Goal: Share content: Share content

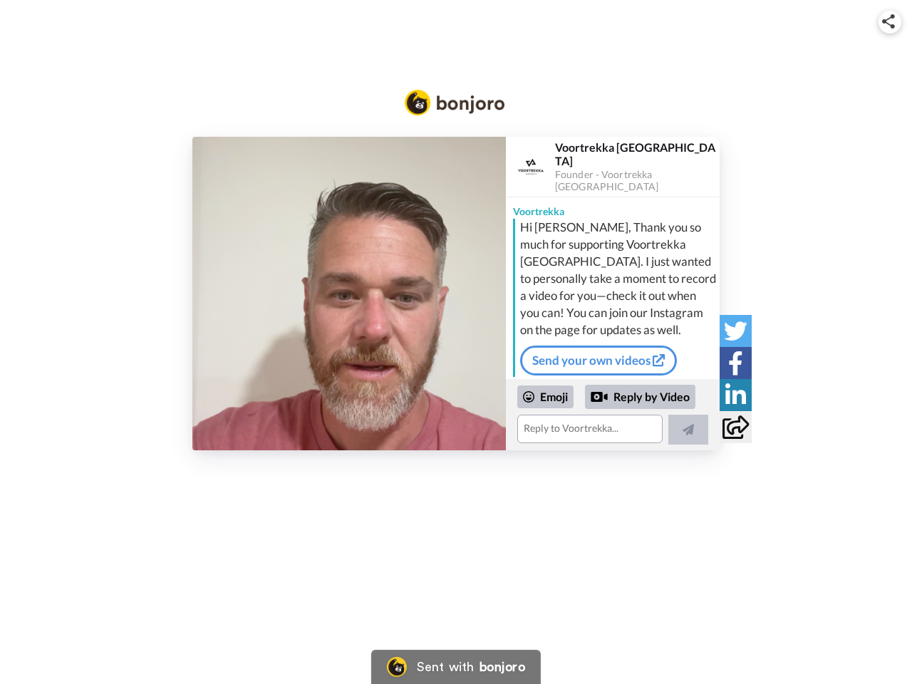
click at [890, 21] on img at bounding box center [888, 21] width 13 height 14
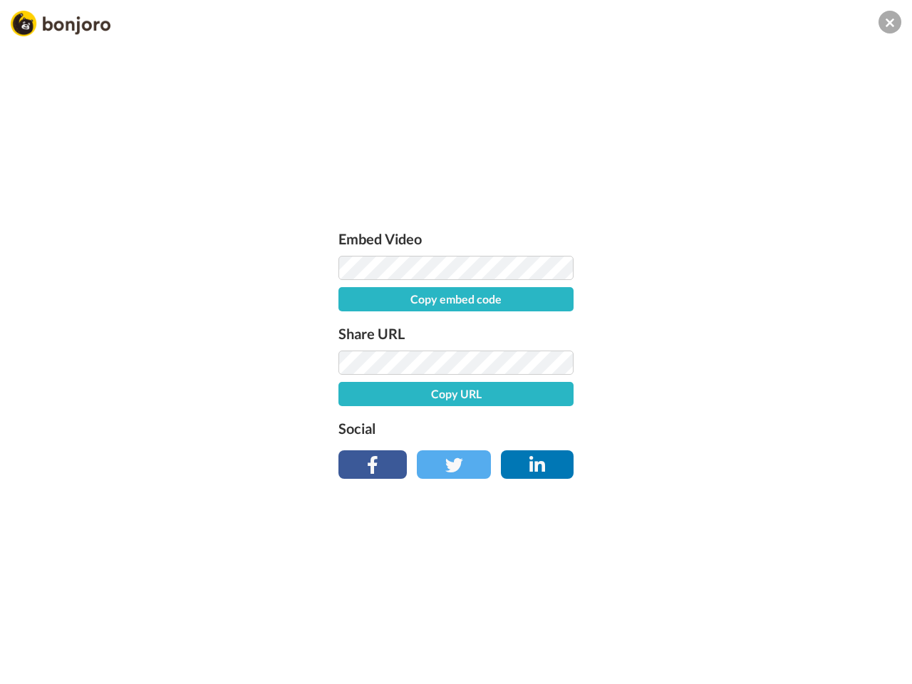
click at [349, 293] on button "Copy embed code" at bounding box center [455, 299] width 235 height 24
click at [613, 415] on div "Embed Video Embed code copied! Share URL Copy URL Social" at bounding box center [456, 419] width 912 height 684
click at [546, 397] on button "Copy URL" at bounding box center [455, 394] width 235 height 24
click at [640, 397] on div "Embed Video Embed code copied! Share URL URL copied! Social" at bounding box center [456, 419] width 912 height 684
click at [688, 430] on div "Embed Video Embed code copied! Share URL URL copied! Social" at bounding box center [456, 419] width 912 height 684
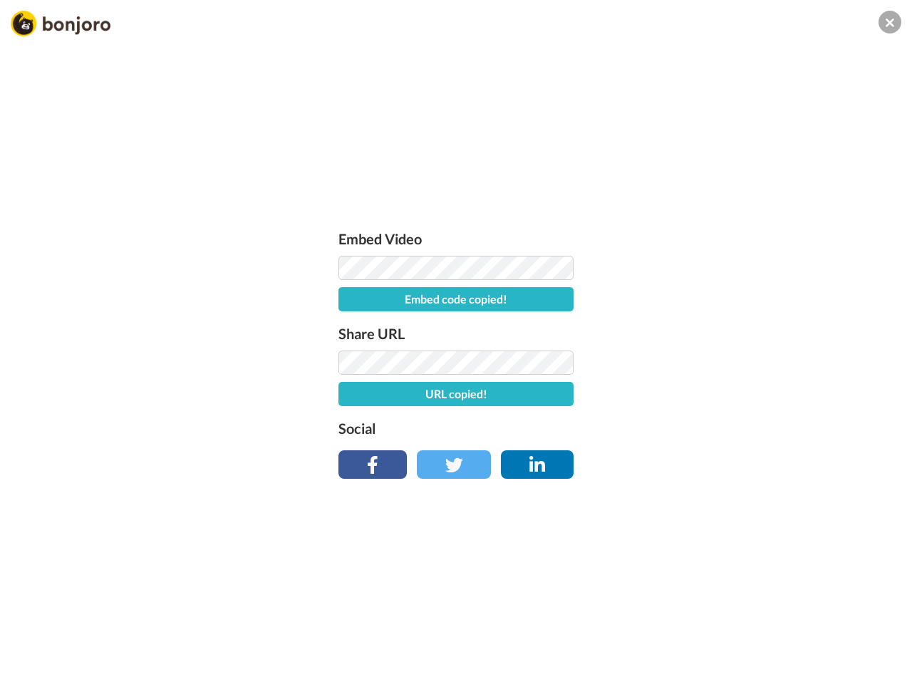
click at [735, 331] on div "Embed Video Embed code copied! Share URL URL copied! Social" at bounding box center [456, 419] width 912 height 684
click at [735, 363] on div "Embed Video Embed code copied! Share URL URL copied! Social" at bounding box center [456, 419] width 912 height 684
click at [735, 395] on div "Embed Video Embed code copied! Share URL URL copied! Social" at bounding box center [456, 419] width 912 height 684
click at [735, 427] on div "Embed Video Embed code copied! Share URL URL copied! Social" at bounding box center [456, 419] width 912 height 684
